Goal: Communication & Community: Participate in discussion

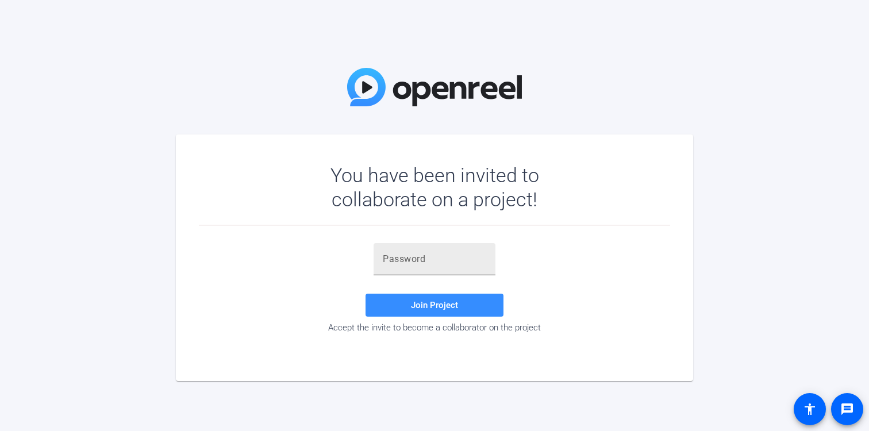
click at [422, 263] on input "text" at bounding box center [434, 259] width 103 height 14
paste input "7&B^Pz"
type input "7&B^Pz"
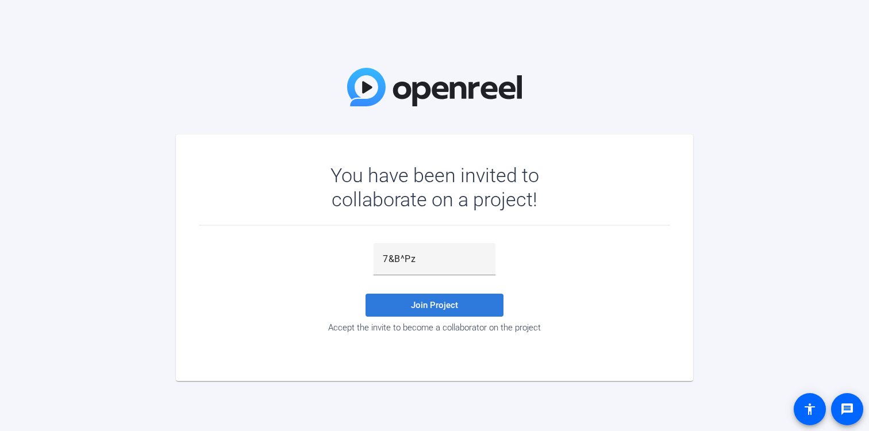
click at [456, 307] on span "Join Project" at bounding box center [434, 305] width 47 height 10
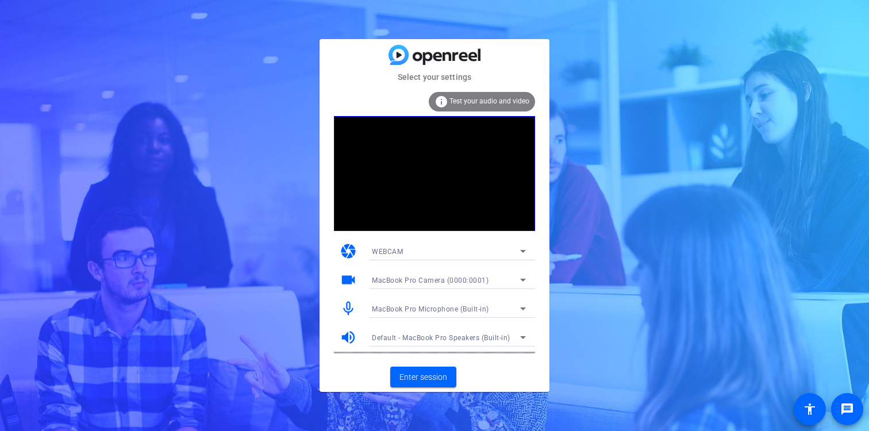
click at [446, 279] on span "MacBook Pro Camera (0000:0001)" at bounding box center [430, 281] width 117 height 8
click at [446, 279] on div at bounding box center [434, 215] width 869 height 431
click at [446, 306] on span "MacBook Pro Microphone (Built-in)" at bounding box center [430, 309] width 117 height 8
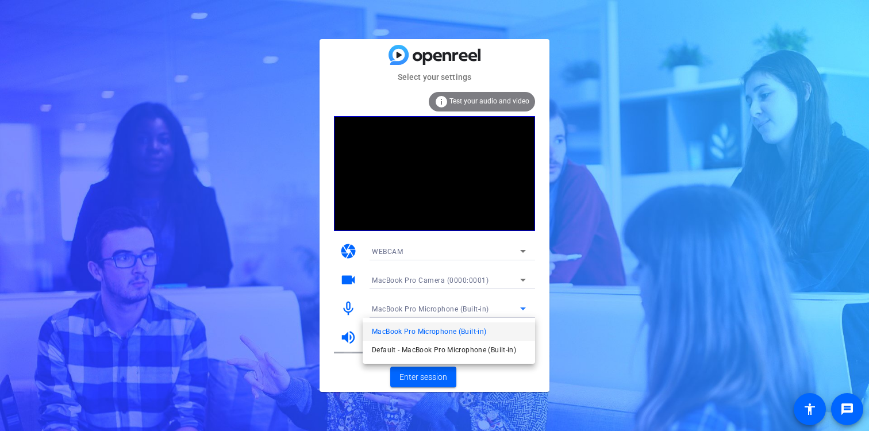
click at [446, 306] on div at bounding box center [434, 215] width 869 height 431
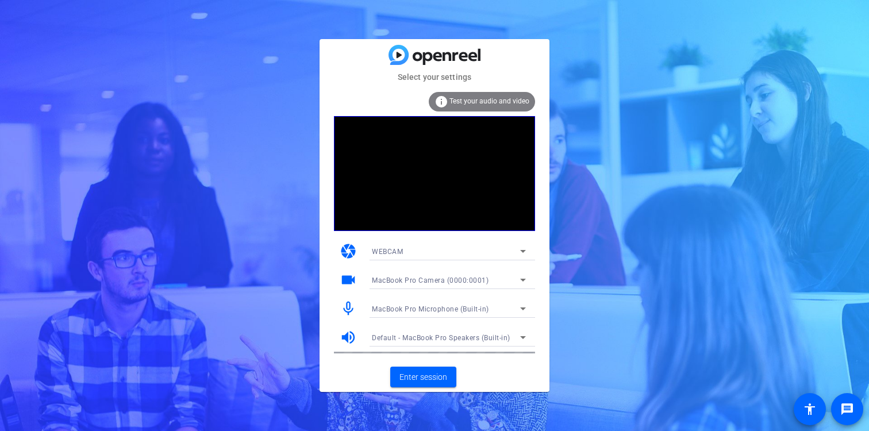
click at [428, 339] on span "Default - MacBook Pro Speakers (Built-in)" at bounding box center [441, 338] width 139 height 8
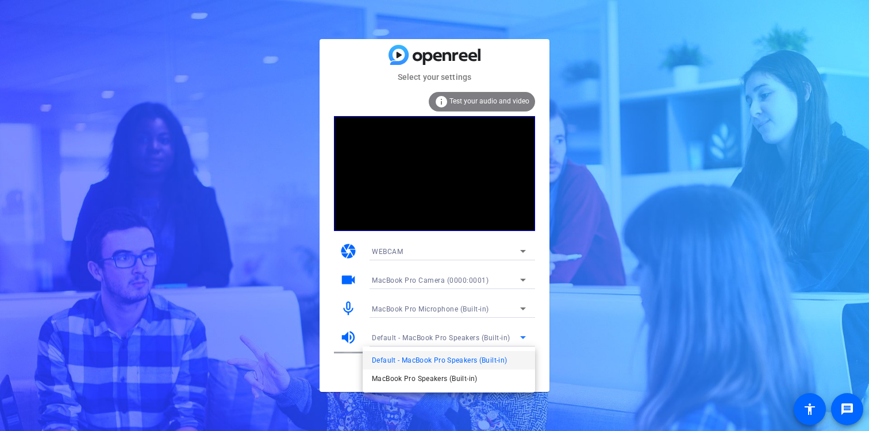
click at [428, 339] on div at bounding box center [434, 215] width 869 height 431
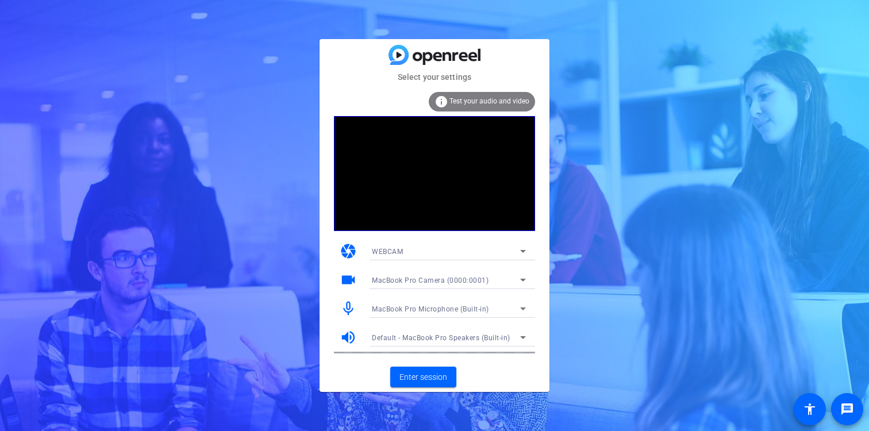
click at [351, 333] on mat-icon "volume_up" at bounding box center [348, 337] width 17 height 17
click at [460, 105] on span "Test your audio and video" at bounding box center [490, 101] width 80 height 8
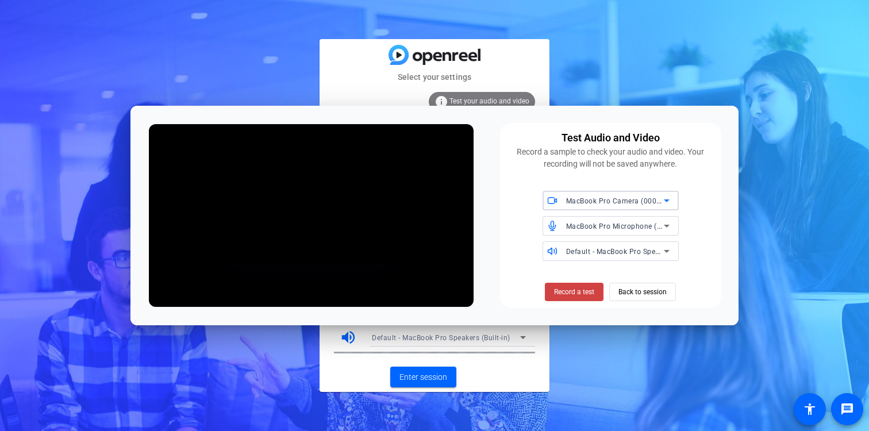
click at [578, 87] on div "Select your settings info Test your audio and video camera WEBCAM videocam MacB…" at bounding box center [434, 215] width 869 height 431
click at [450, 362] on mat-card-actions "Enter session" at bounding box center [435, 377] width 230 height 30
click at [439, 374] on span "Enter session" at bounding box center [424, 377] width 48 height 12
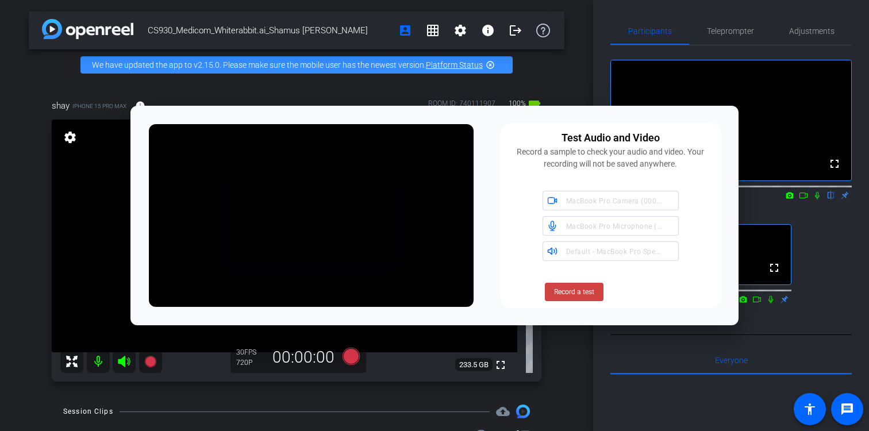
click at [166, 120] on div at bounding box center [311, 215] width 339 height 197
click at [581, 295] on span "Record a test" at bounding box center [574, 292] width 40 height 10
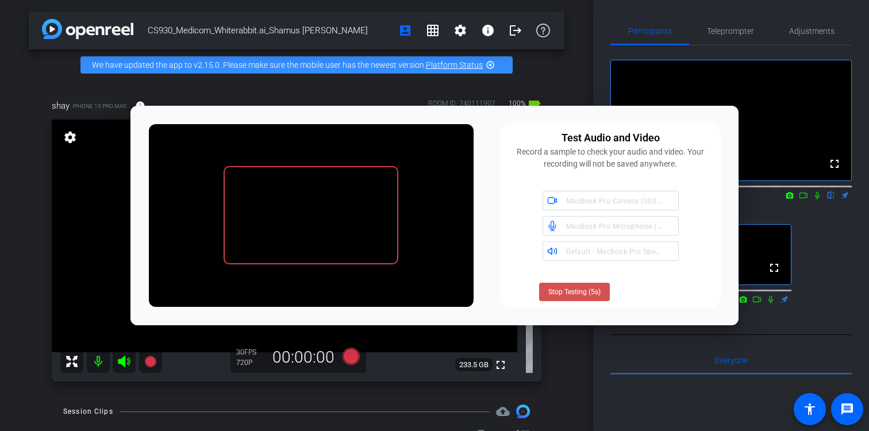
click at [575, 285] on span at bounding box center [574, 292] width 71 height 28
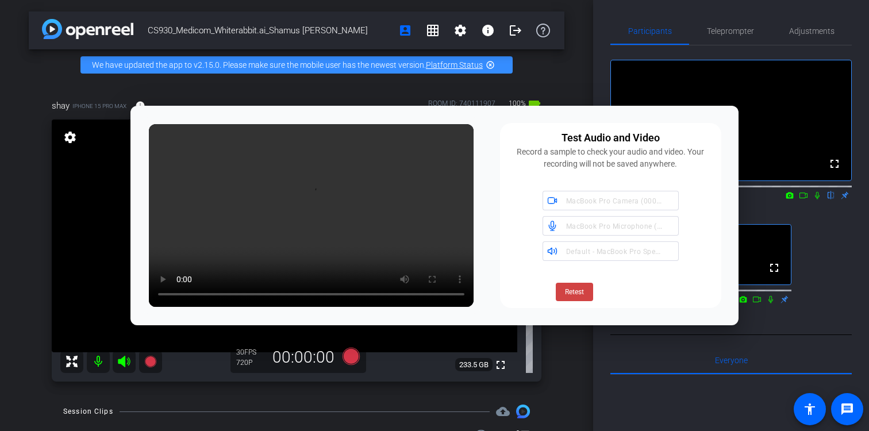
click at [719, 97] on video at bounding box center [731, 120] width 240 height 120
click at [516, 176] on div "Test Audio and Video Record a sample to check your audio and video. Your record…" at bounding box center [611, 215] width 222 height 185
click at [496, 128] on div "Test Audio and Video Record a sample to check your audio and video. Your record…" at bounding box center [434, 216] width 608 height 220
drag, startPoint x: 500, startPoint y: 120, endPoint x: 490, endPoint y: 152, distance: 34.0
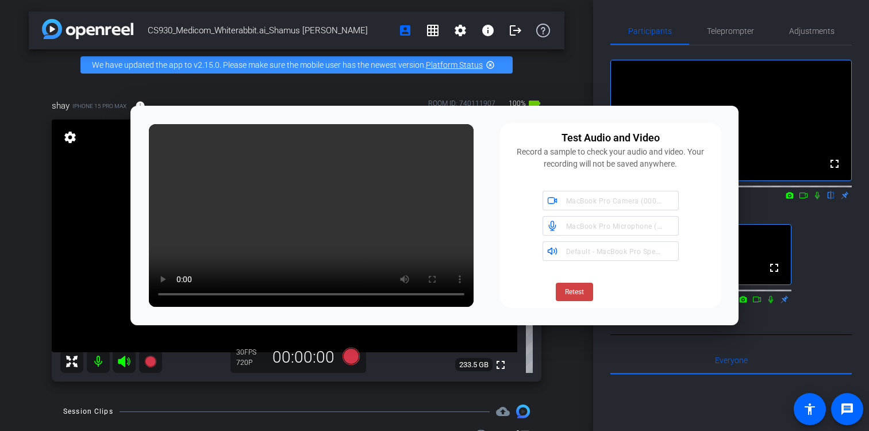
click at [490, 153] on div "Test Audio and Video Record a sample to check your audio and video. Your record…" at bounding box center [434, 216] width 608 height 220
click at [504, 278] on div "Test Audio and Video Record a sample to check your audio and video. Your record…" at bounding box center [611, 215] width 222 height 185
click at [640, 145] on div "Test Audio and Video" at bounding box center [611, 138] width 98 height 16
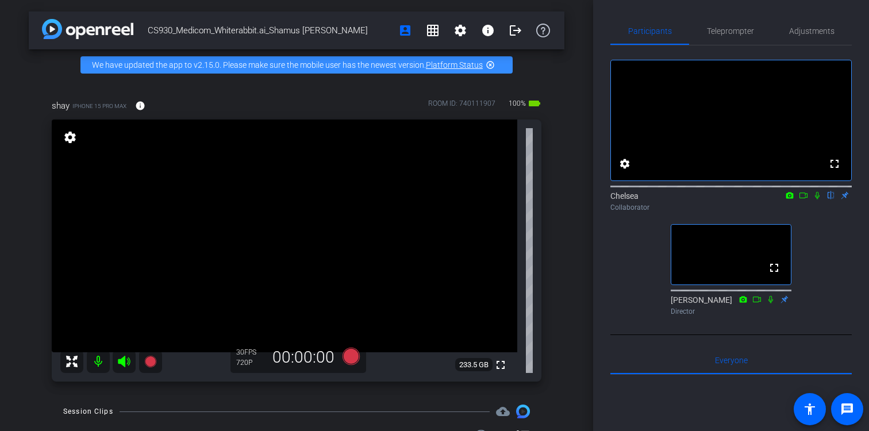
click at [815, 199] on icon at bounding box center [817, 195] width 9 height 8
click at [818, 199] on icon at bounding box center [817, 195] width 9 height 8
click at [817, 199] on icon at bounding box center [817, 195] width 9 height 8
click at [804, 199] on icon at bounding box center [803, 195] width 9 height 8
click at [830, 199] on icon at bounding box center [831, 195] width 6 height 7
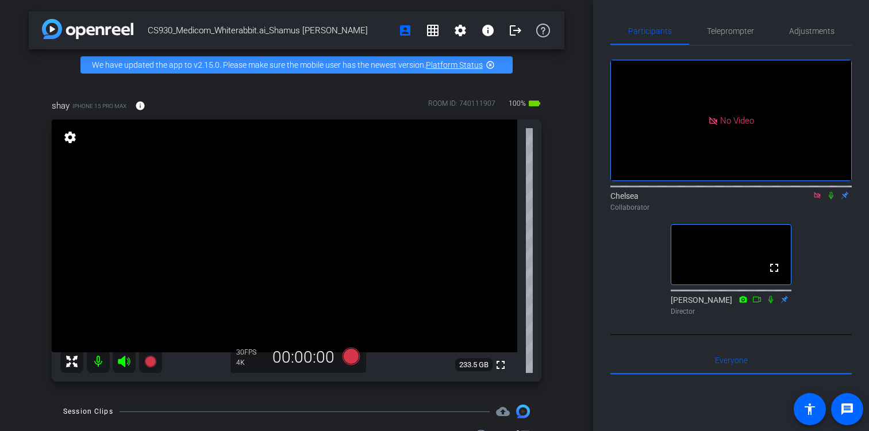
click at [831, 199] on icon at bounding box center [831, 195] width 9 height 8
click at [831, 199] on icon at bounding box center [831, 195] width 6 height 7
click at [831, 199] on icon at bounding box center [831, 195] width 9 height 8
click at [832, 199] on icon at bounding box center [831, 195] width 9 height 8
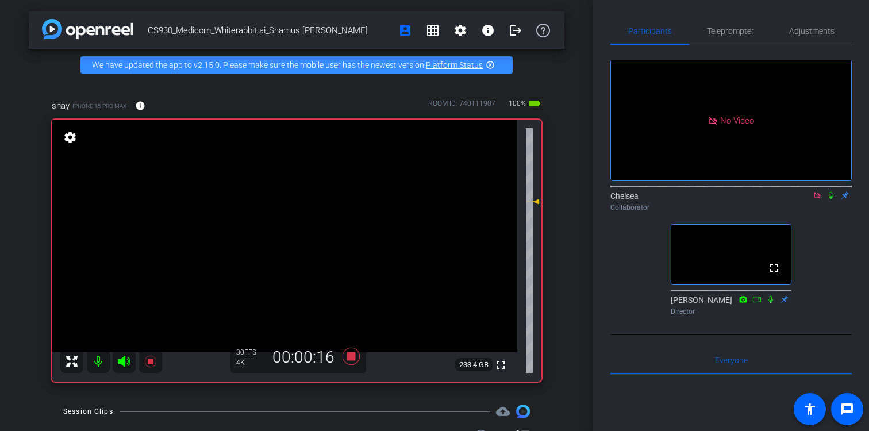
click at [831, 199] on icon at bounding box center [831, 195] width 9 height 8
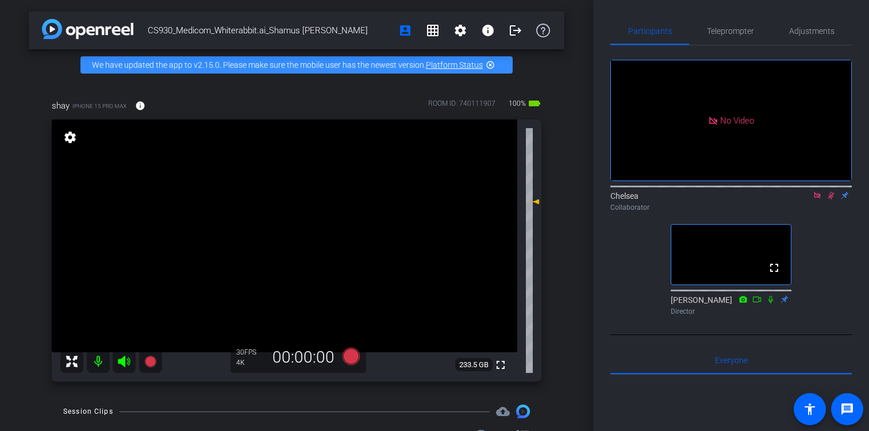
click at [831, 199] on icon at bounding box center [831, 195] width 9 height 8
click at [832, 199] on icon at bounding box center [831, 195] width 9 height 8
click at [830, 199] on icon at bounding box center [831, 195] width 6 height 7
click at [831, 199] on icon at bounding box center [831, 195] width 5 height 7
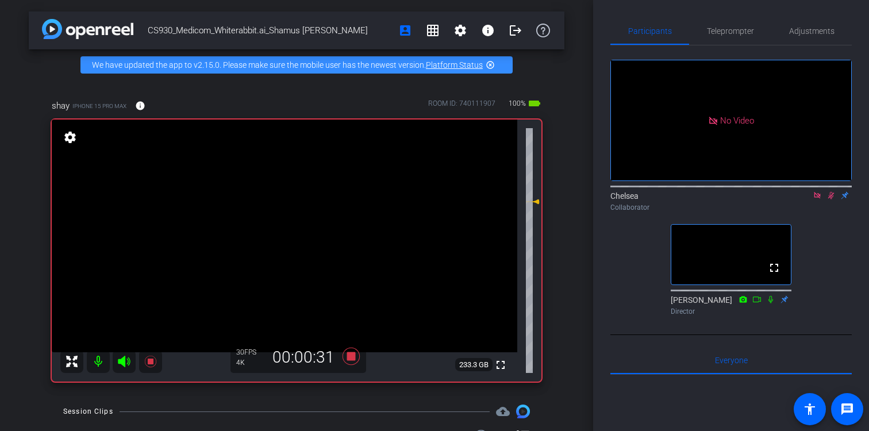
click at [831, 199] on icon at bounding box center [831, 195] width 9 height 8
click at [830, 199] on icon at bounding box center [831, 195] width 6 height 7
click at [830, 199] on icon at bounding box center [831, 195] width 9 height 8
click at [831, 199] on icon at bounding box center [831, 195] width 6 height 7
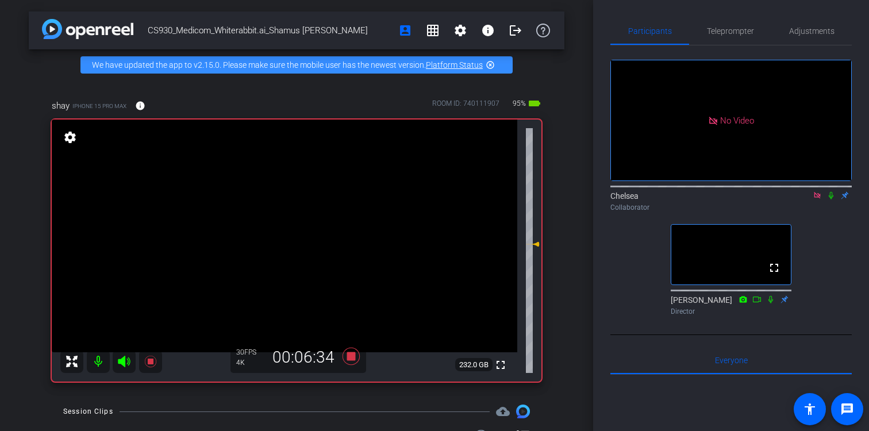
click at [831, 199] on icon at bounding box center [831, 195] width 9 height 8
click at [831, 199] on icon at bounding box center [831, 195] width 6 height 7
click at [831, 199] on icon at bounding box center [831, 195] width 9 height 8
click at [830, 199] on icon at bounding box center [831, 195] width 9 height 8
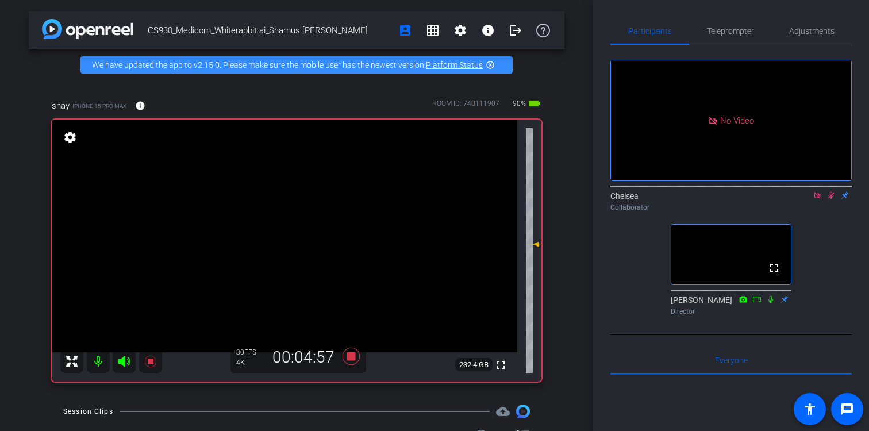
click at [831, 199] on icon at bounding box center [831, 195] width 9 height 8
click at [832, 199] on icon at bounding box center [831, 195] width 9 height 8
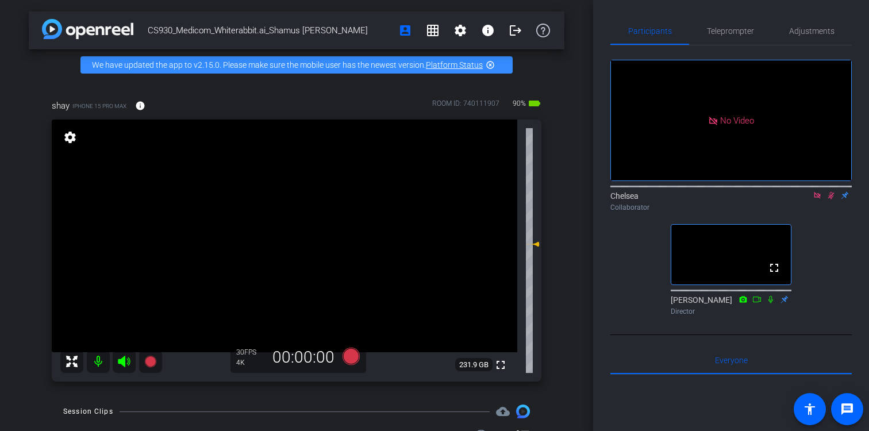
click at [832, 199] on icon at bounding box center [831, 195] width 6 height 7
click at [832, 199] on icon at bounding box center [831, 195] width 9 height 8
click at [831, 199] on icon at bounding box center [831, 195] width 9 height 8
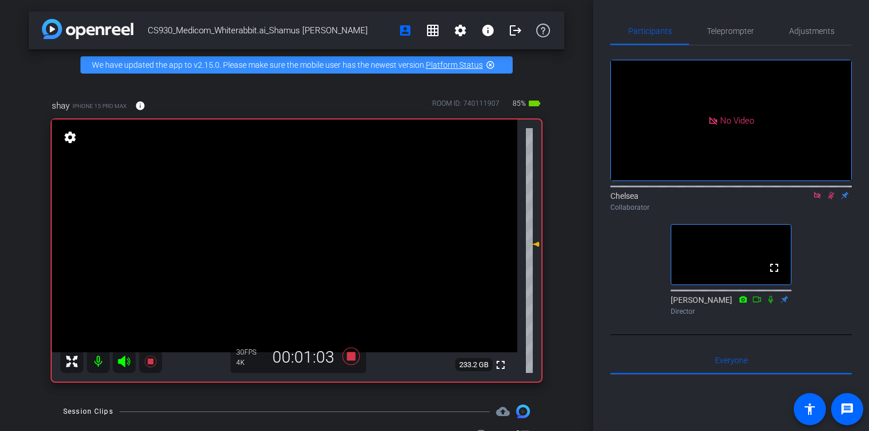
click at [831, 199] on icon at bounding box center [831, 195] width 9 height 8
click at [831, 199] on icon at bounding box center [831, 195] width 5 height 7
click at [831, 199] on icon at bounding box center [831, 195] width 6 height 7
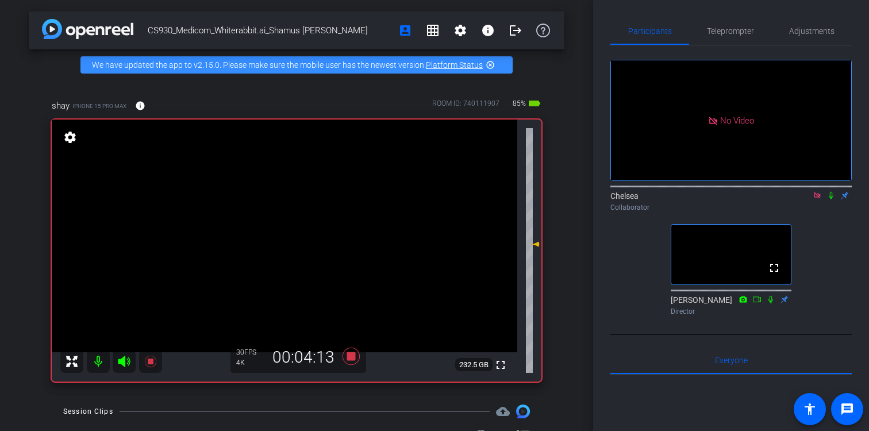
click at [831, 199] on icon at bounding box center [831, 195] width 5 height 7
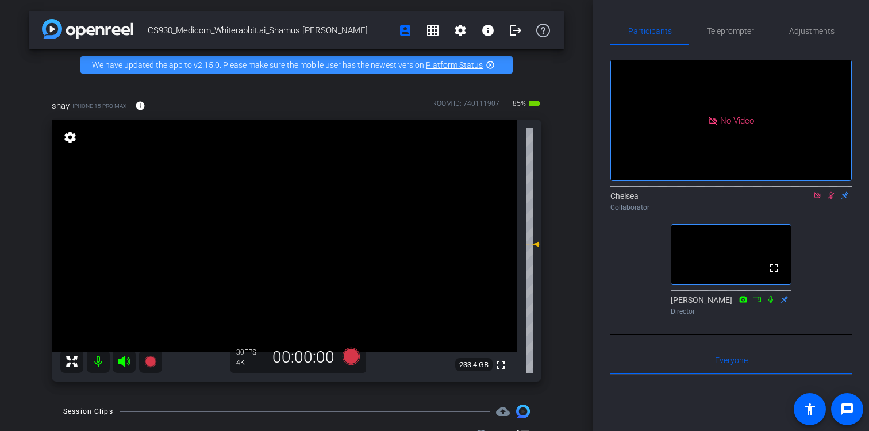
click at [830, 199] on icon at bounding box center [831, 195] width 6 height 7
click at [831, 199] on icon at bounding box center [831, 195] width 5 height 7
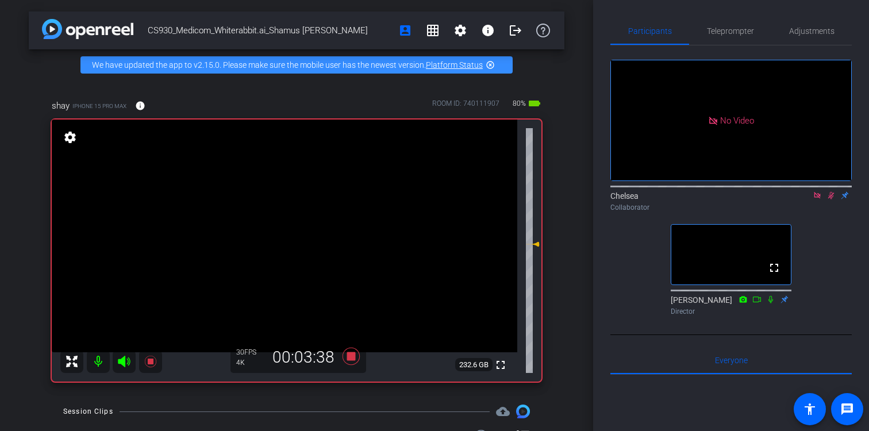
click at [836, 213] on div "Collaborator" at bounding box center [731, 207] width 241 height 10
click at [831, 199] on icon at bounding box center [831, 195] width 6 height 7
